Goal: Navigation & Orientation: Find specific page/section

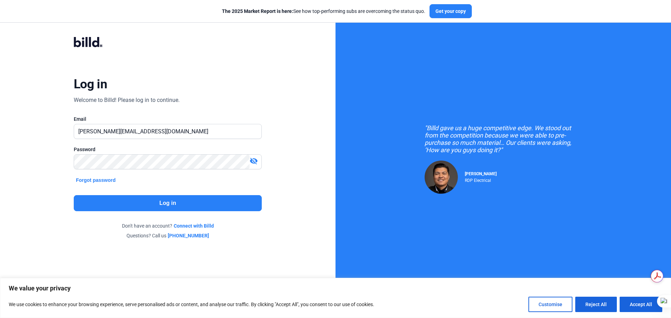
click at [261, 131] on div at bounding box center [261, 131] width 0 height 0
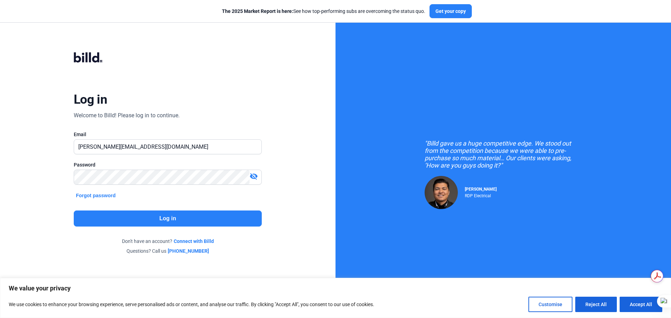
click at [182, 211] on button "Log in" at bounding box center [168, 219] width 188 height 16
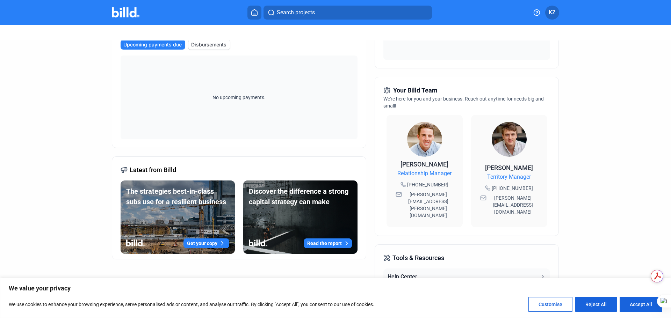
scroll to position [82, 0]
